Goal: Task Accomplishment & Management: Manage account settings

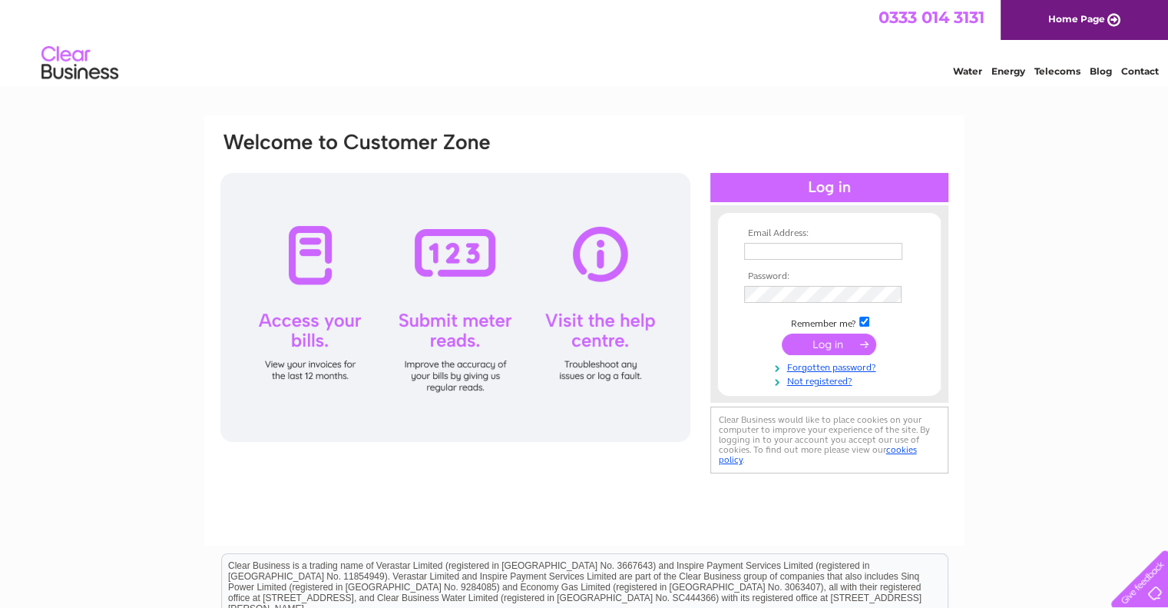
type input "[EMAIL_ADDRESS][DOMAIN_NAME]"
click at [840, 336] on input "submit" at bounding box center [829, 344] width 94 height 22
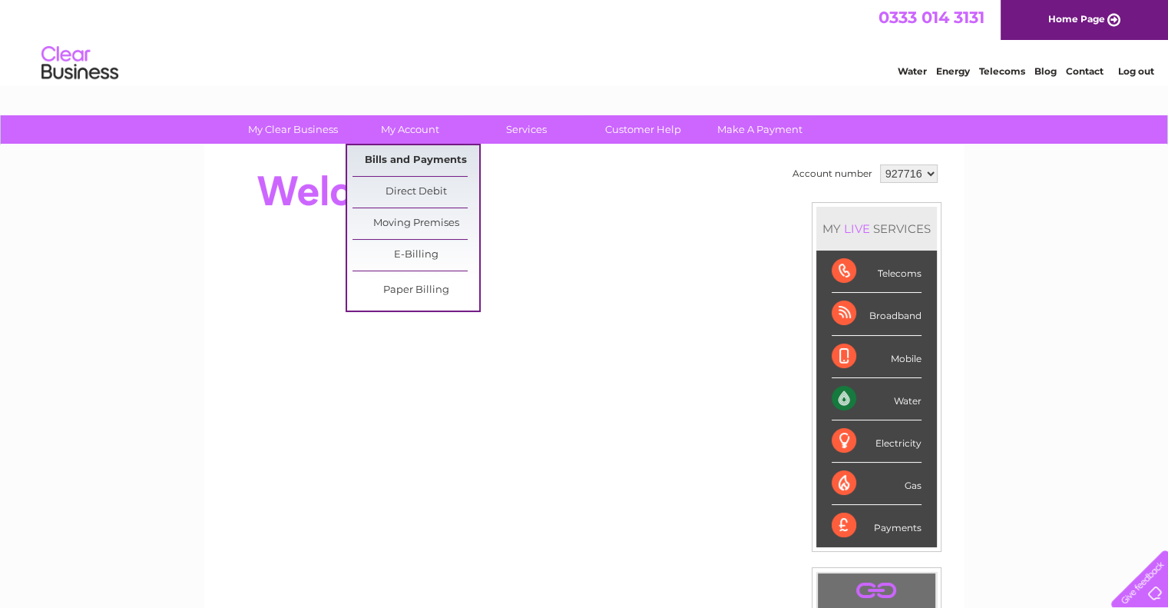
click at [406, 159] on link "Bills and Payments" at bounding box center [416, 160] width 127 height 31
